Goal: Information Seeking & Learning: Learn about a topic

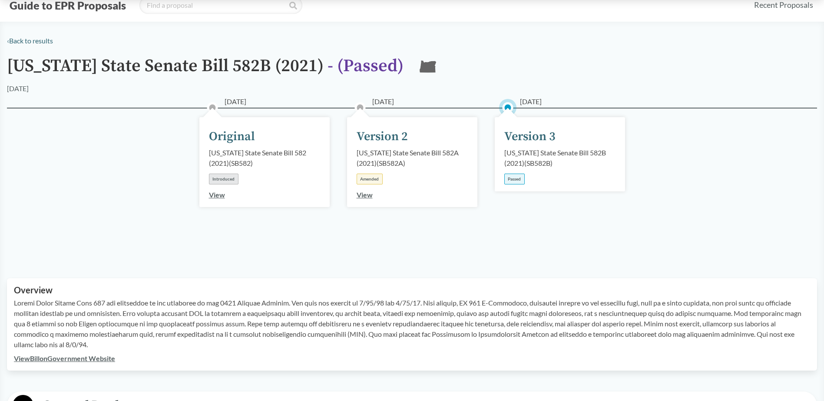
scroll to position [43, 0]
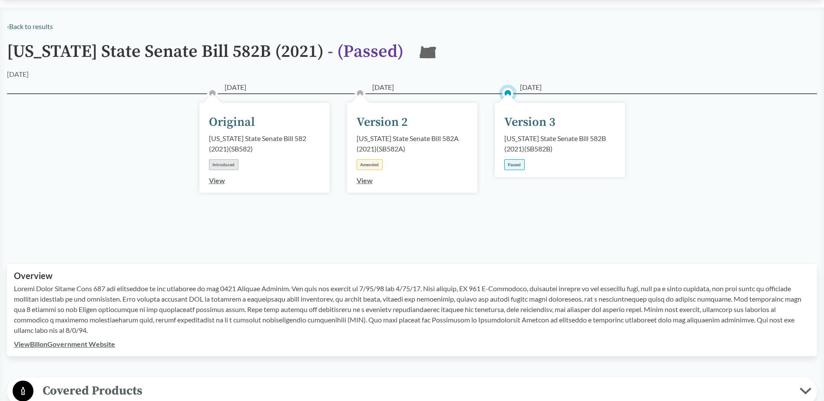
click at [215, 182] on link "View" at bounding box center [217, 180] width 16 height 8
click at [362, 180] on link "View" at bounding box center [364, 180] width 16 height 8
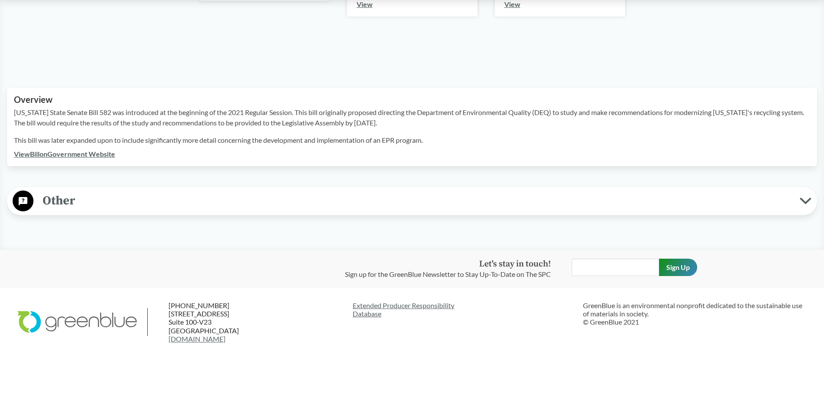
scroll to position [220, 0]
click at [102, 155] on link "View Bill on Government Website" at bounding box center [64, 153] width 101 height 8
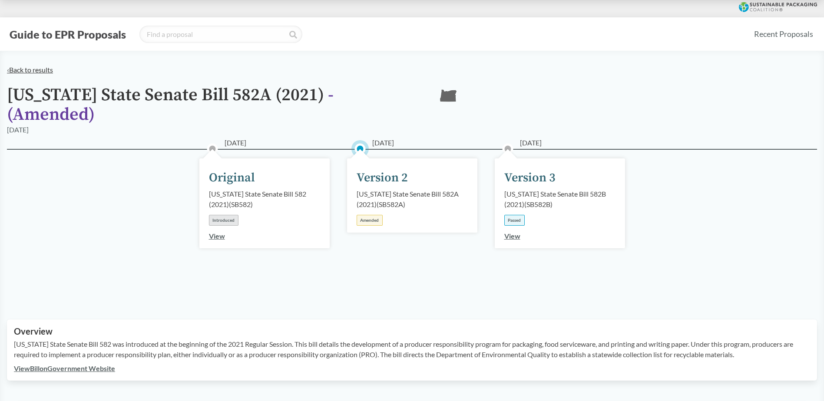
click at [38, 69] on link "‹ Back to results" at bounding box center [30, 70] width 46 height 8
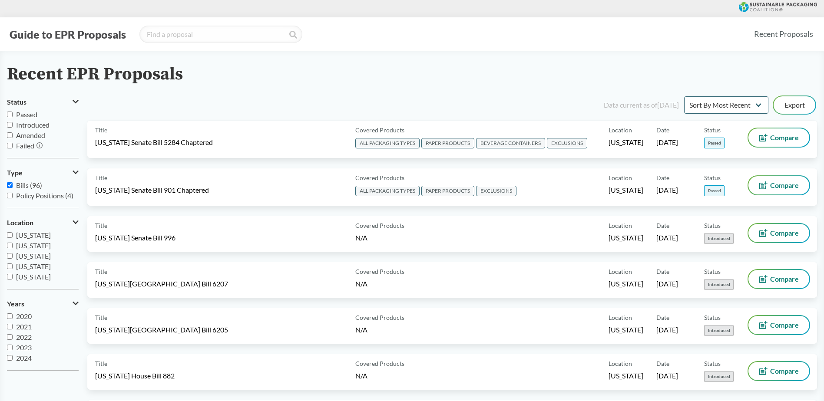
click at [442, 66] on div "Recent EPR Proposals" at bounding box center [412, 75] width 810 height 20
drag, startPoint x: 287, startPoint y: 0, endPoint x: 376, endPoint y: 58, distance: 106.5
